Goal: Check status: Check status

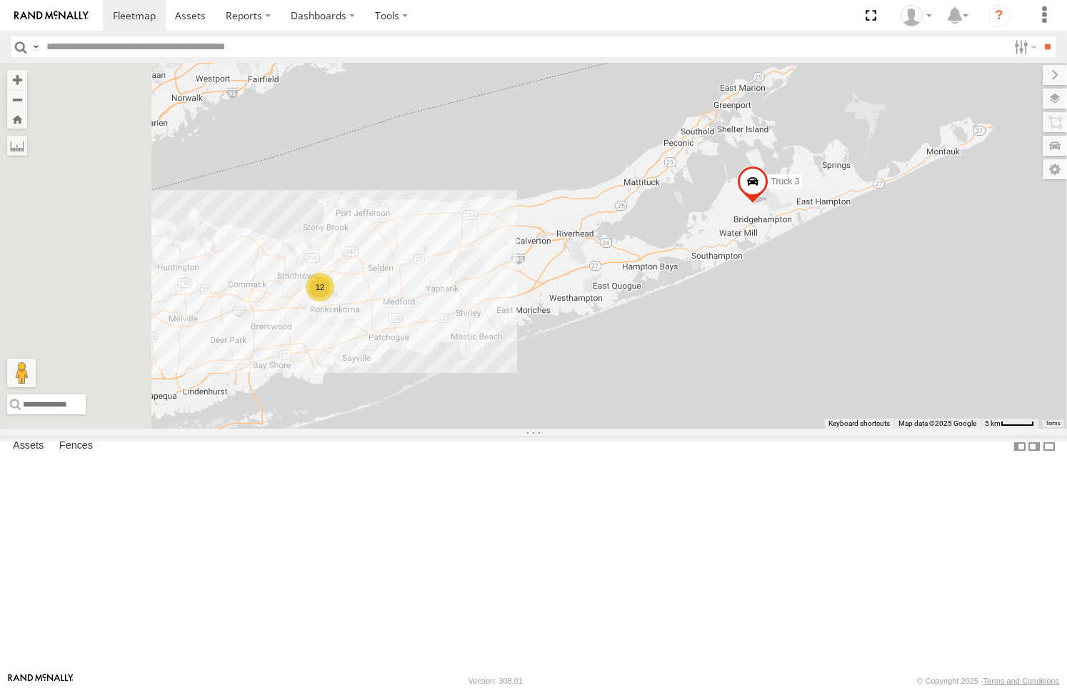
click at [0, 0] on div "357660103263448" at bounding box center [0, 0] width 0 height 0
click at [0, 0] on div at bounding box center [0, 0] width 0 height 0
click at [0, 0] on div "Truck 14" at bounding box center [0, 0] width 0 height 0
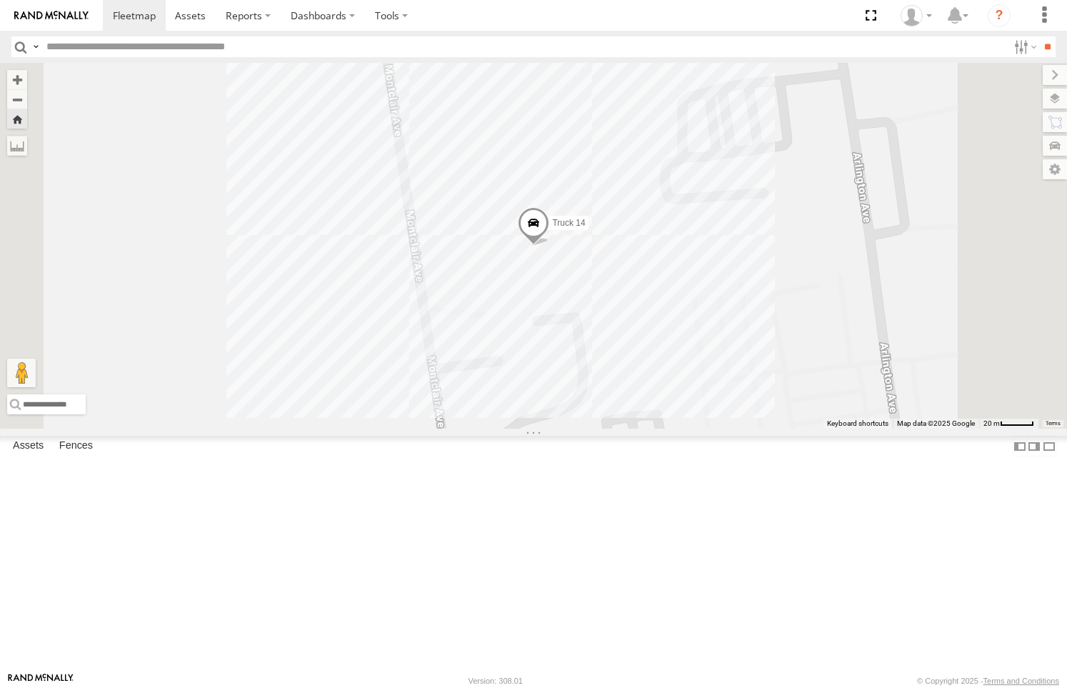
click at [0, 0] on link at bounding box center [0, 0] width 0 height 0
